Goal: Use online tool/utility: Utilize a website feature to perform a specific function

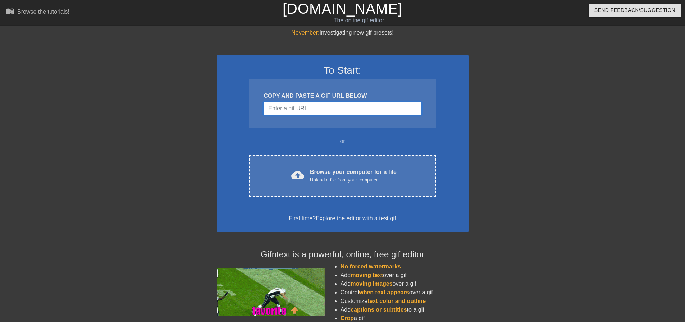
click at [305, 106] on input "Username" at bounding box center [343, 109] width 158 height 14
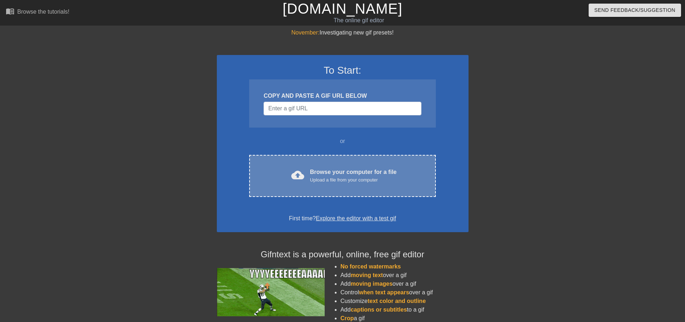
click at [331, 165] on div "cloud_upload Browse your computer for a file Upload a file from your computer C…" at bounding box center [342, 176] width 186 height 42
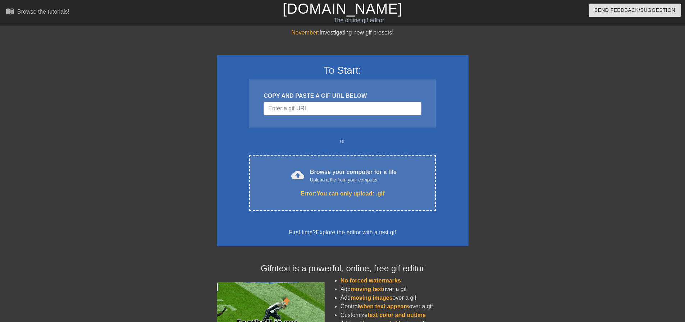
click at [493, 216] on div at bounding box center [531, 136] width 108 height 216
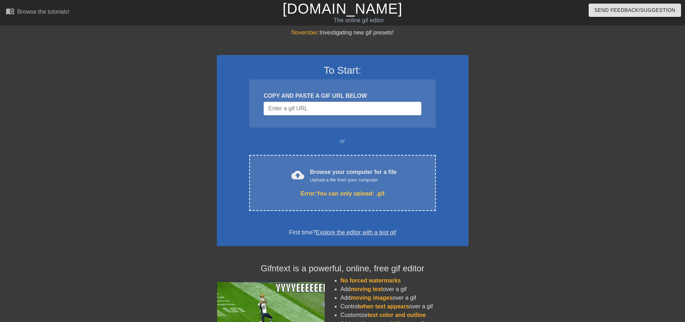
click at [522, 204] on div at bounding box center [531, 136] width 108 height 216
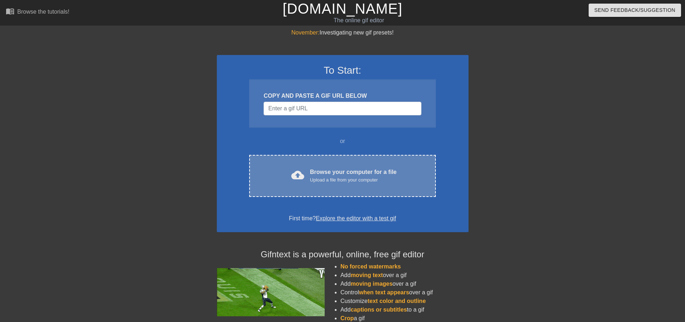
click at [333, 162] on div "cloud_upload Browse your computer for a file Upload a file from your computer C…" at bounding box center [342, 176] width 186 height 42
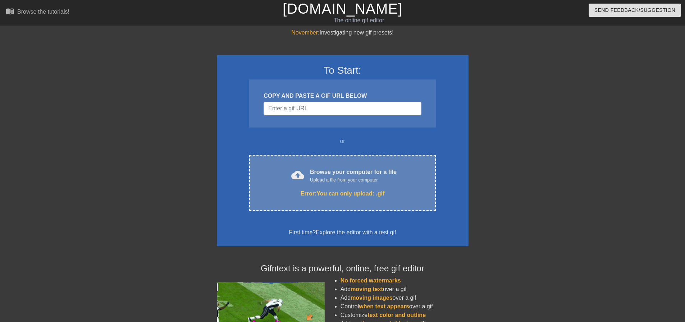
click at [356, 180] on div "Upload a file from your computer" at bounding box center [353, 180] width 87 height 7
click at [376, 203] on div "cloud_upload Browse your computer for a file Upload a file from your computer E…" at bounding box center [342, 183] width 186 height 56
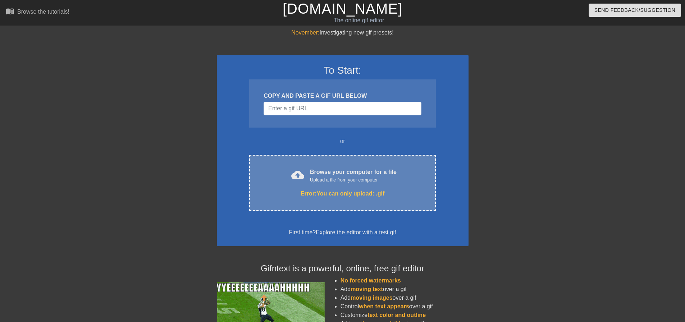
click at [305, 187] on div "cloud_upload Browse your computer for a file Upload a file from your computer E…" at bounding box center [342, 183] width 186 height 56
